Goal: Transaction & Acquisition: Subscribe to service/newsletter

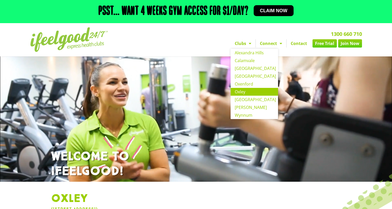
click at [241, 91] on link "Oxley" at bounding box center [254, 92] width 47 height 8
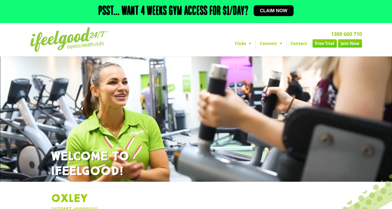
click at [352, 42] on link "Join Now" at bounding box center [351, 43] width 24 height 8
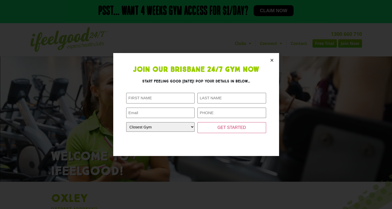
click at [273, 59] on icon "Close" at bounding box center [272, 60] width 4 height 4
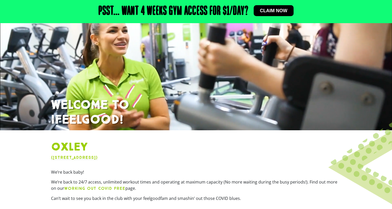
scroll to position [52, 0]
